Goal: Task Accomplishment & Management: Use online tool/utility

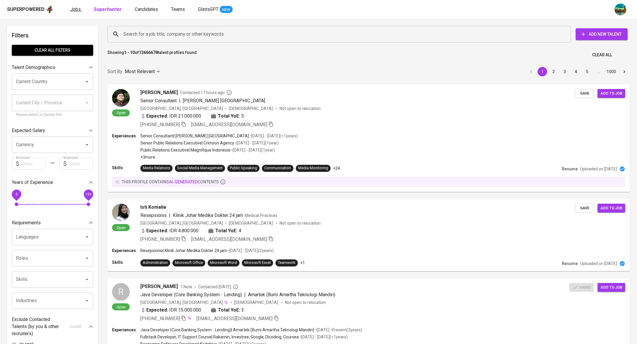
click at [75, 6] on span "Jobs" at bounding box center [75, 9] width 11 height 6
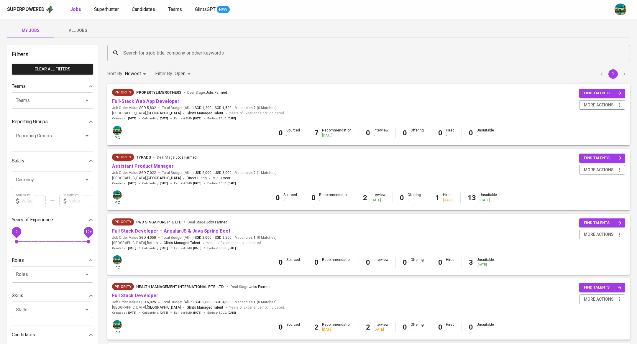
scroll to position [3, 0]
click at [149, 163] on link "Assistant Product Manager" at bounding box center [143, 166] width 62 height 6
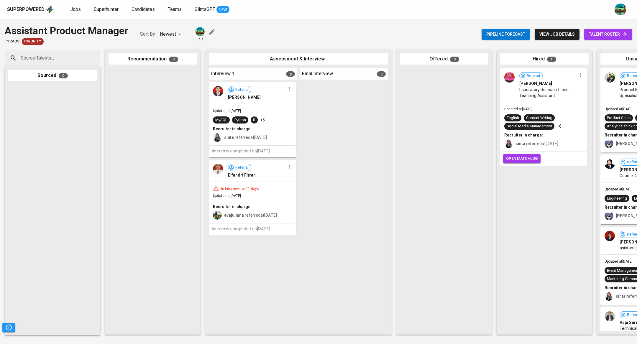
click at [77, 57] on input "Source Talents..." at bounding box center [50, 57] width 62 height 11
click at [381, 147] on div at bounding box center [344, 206] width 88 height 249
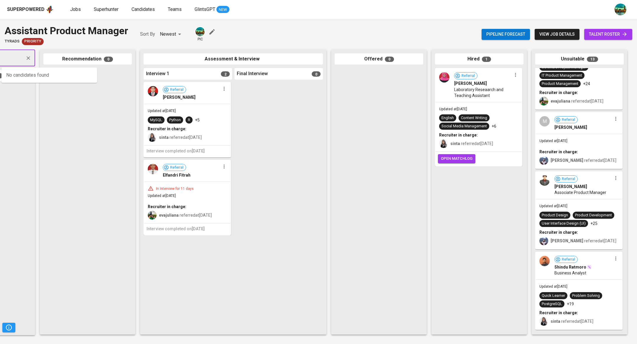
scroll to position [610, 0]
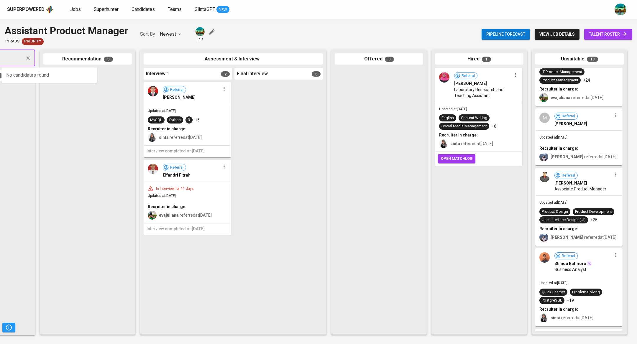
click at [570, 181] on span "[PERSON_NAME]" at bounding box center [570, 183] width 33 height 6
type input "[PERSON_NAME]"
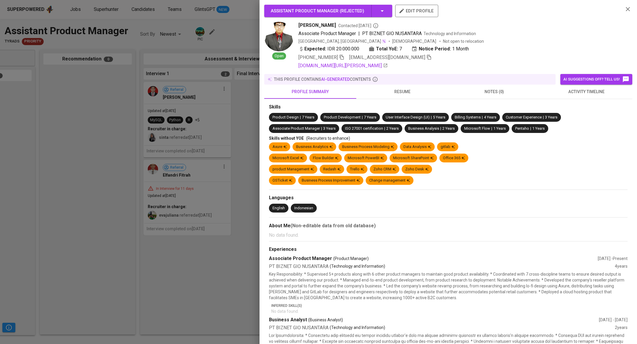
click at [571, 94] on span "activity timeline" at bounding box center [586, 91] width 85 height 7
